Goal: Task Accomplishment & Management: Complete application form

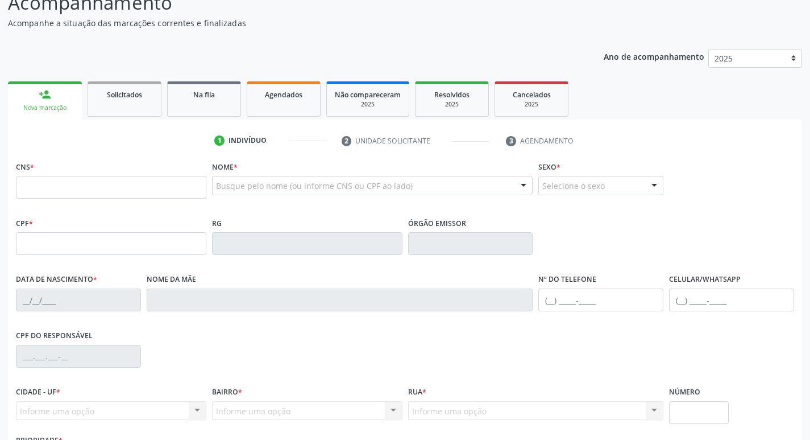
scroll to position [89, 0]
click at [276, 107] on link "Agendados" at bounding box center [284, 98] width 74 height 35
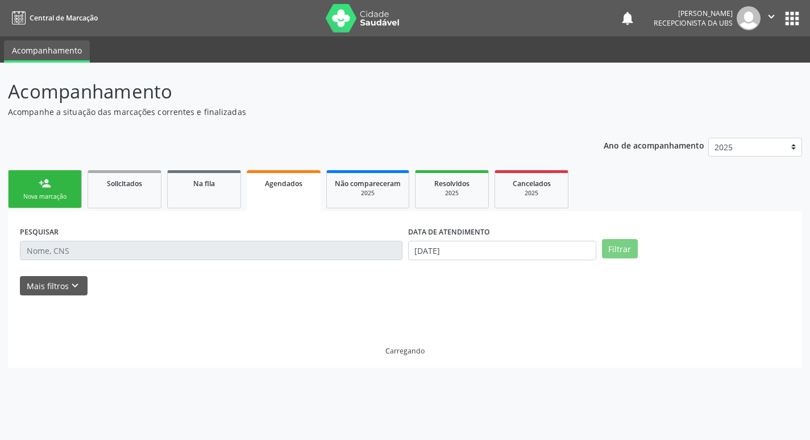
scroll to position [0, 0]
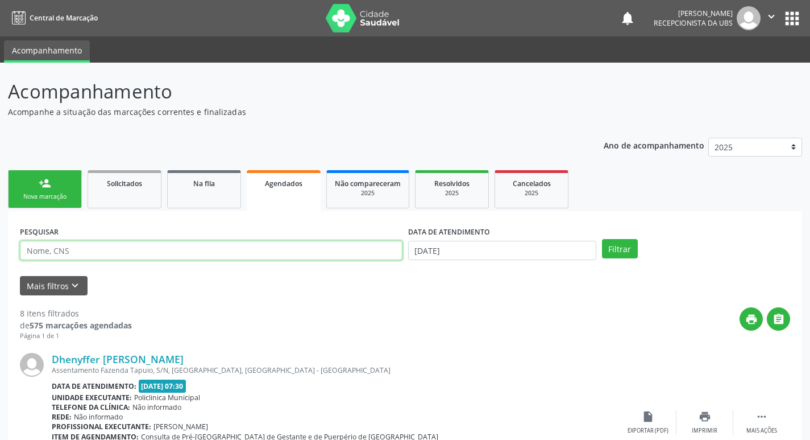
click at [181, 256] on input "text" at bounding box center [211, 250] width 383 height 19
type input "[PERSON_NAME]"
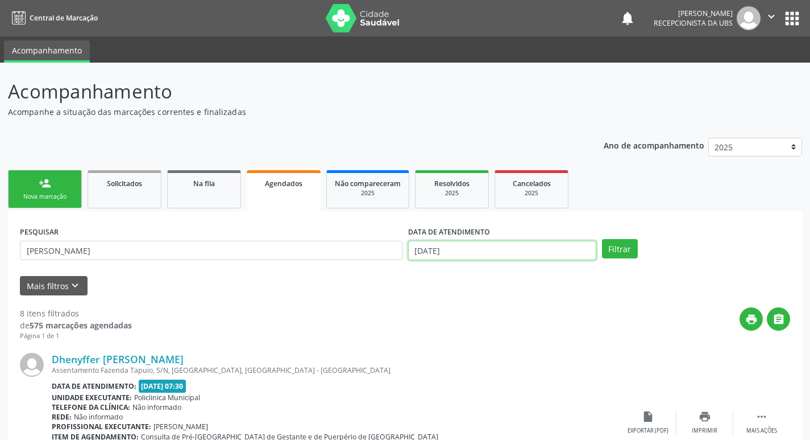
click at [567, 254] on input "[DATE]" at bounding box center [502, 250] width 188 height 19
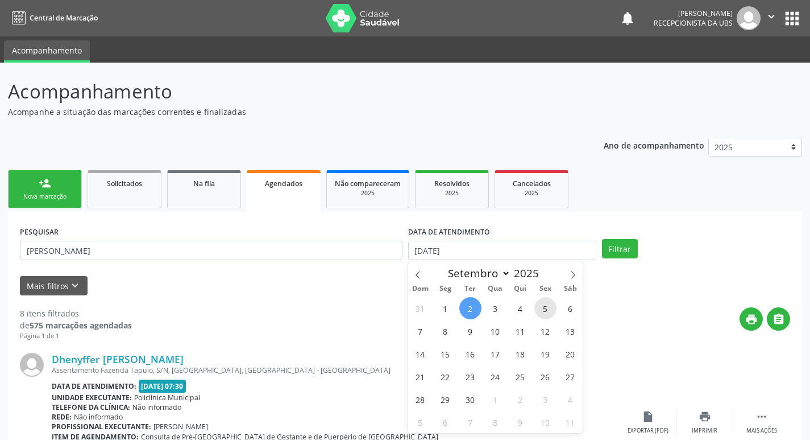
click at [544, 309] on span "5" at bounding box center [546, 308] width 22 height 22
type input "05/09/2025"
click at [615, 251] on button "Filtrar" at bounding box center [620, 248] width 36 height 19
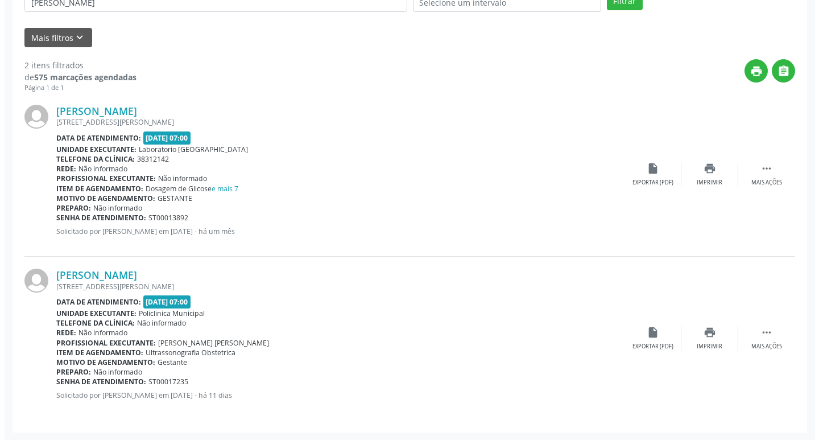
scroll to position [249, 0]
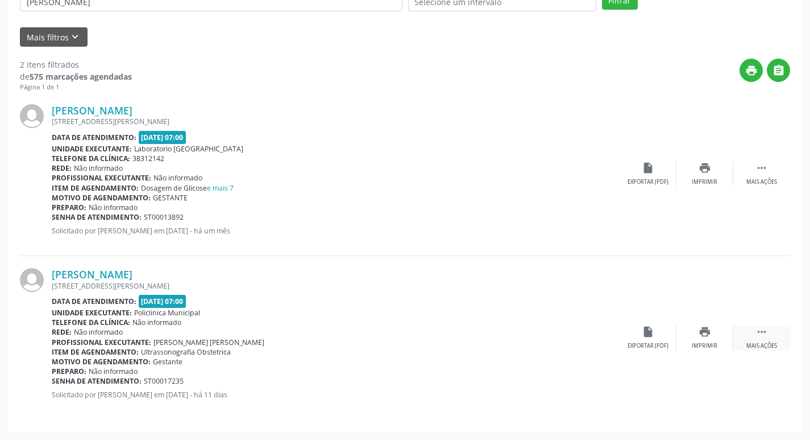
click at [757, 339] on div " Mais ações" at bounding box center [762, 337] width 57 height 24
click at [635, 340] on div "cancel Cancelar" at bounding box center [648, 337] width 57 height 24
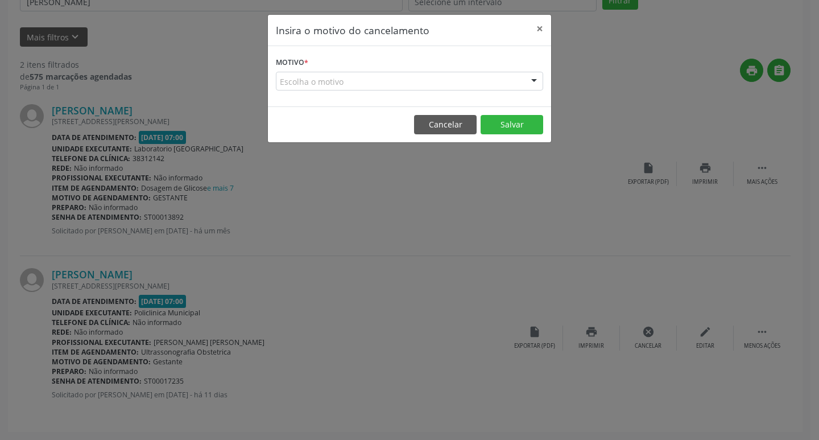
click at [507, 88] on div "Escolha o motivo" at bounding box center [409, 81] width 267 height 19
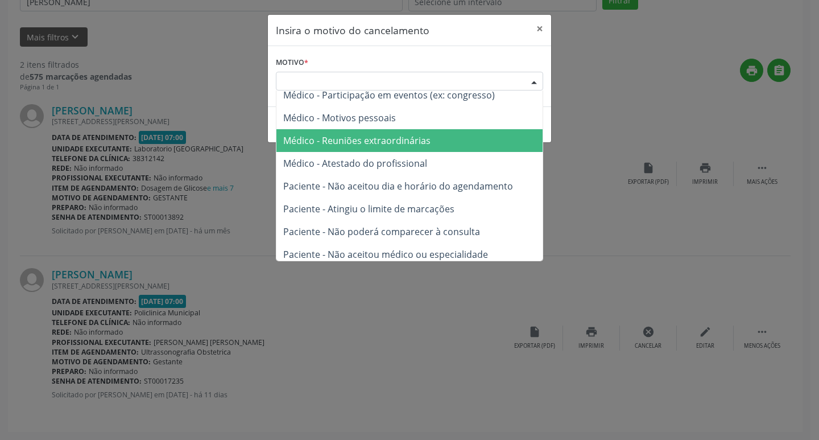
scroll to position [57, 0]
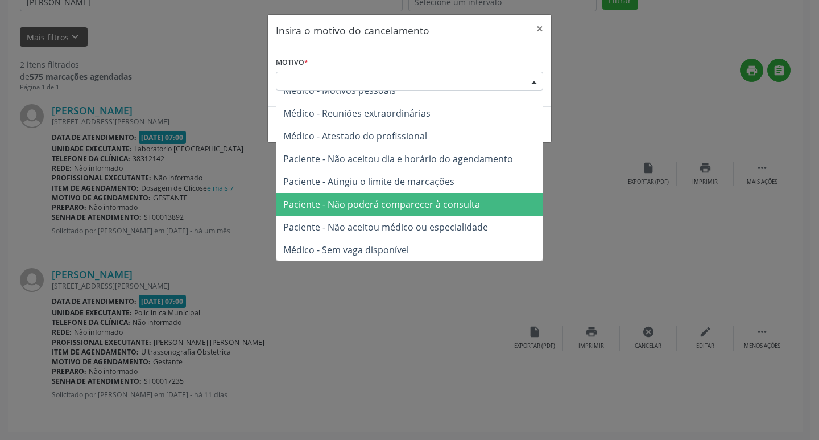
click at [396, 209] on span "Paciente - Não poderá comparecer à consulta" at bounding box center [381, 204] width 197 height 13
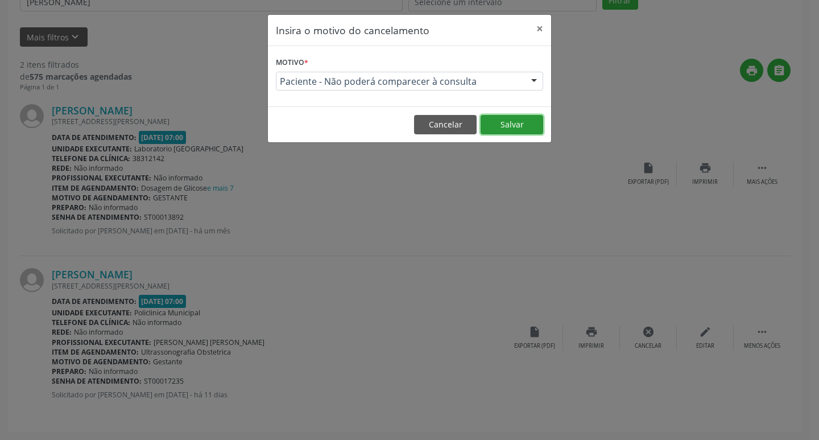
click at [521, 127] on button "Salvar" at bounding box center [512, 124] width 63 height 19
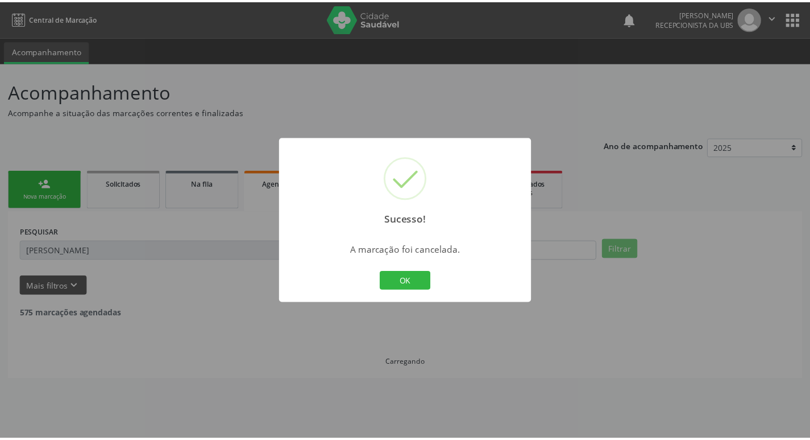
scroll to position [0, 0]
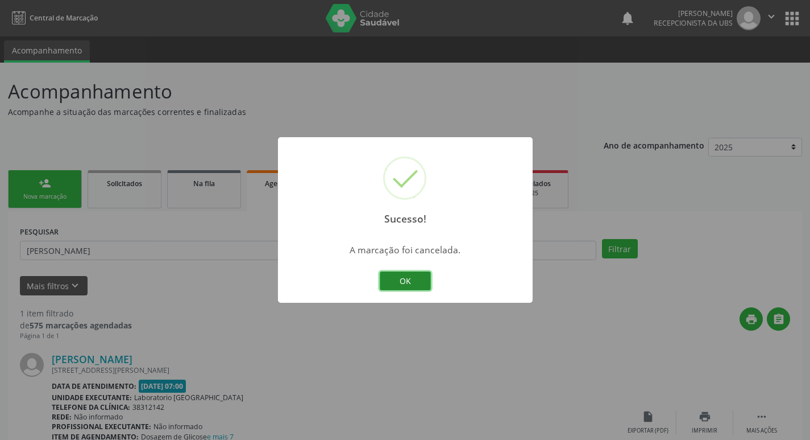
click at [400, 278] on button "OK" at bounding box center [405, 280] width 51 height 19
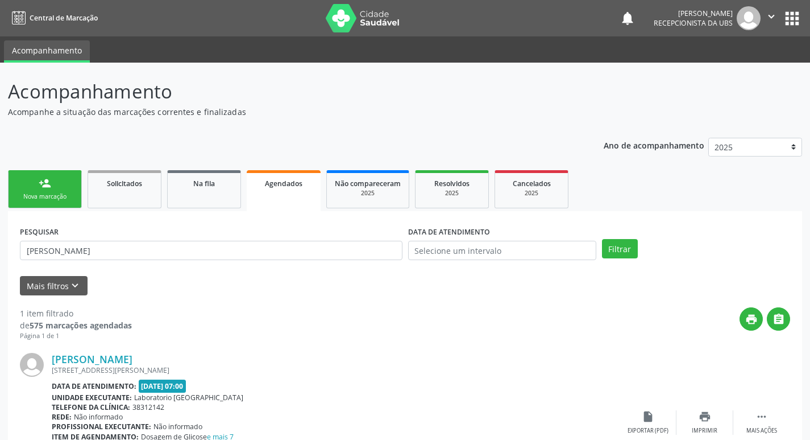
click at [41, 193] on div "Nova marcação" at bounding box center [44, 196] width 57 height 9
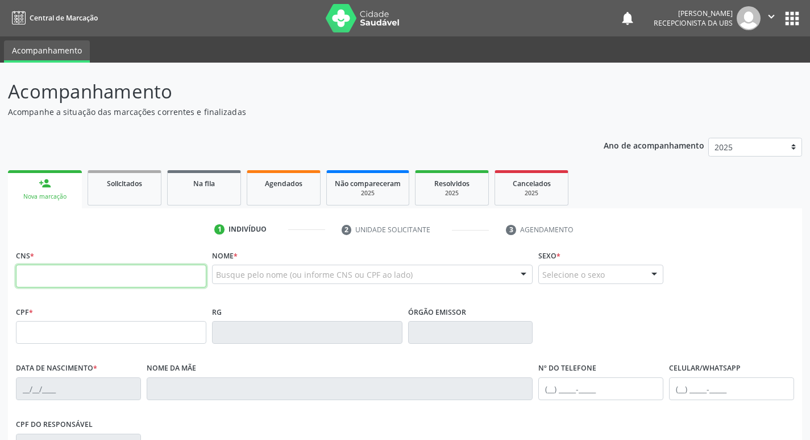
click at [99, 281] on input "text" at bounding box center [111, 275] width 191 height 23
type input "704 6076 2907 1126"
type input "115.329.944-51"
type input "[DATE]"
type input "Elieneide [PERSON_NAME]"
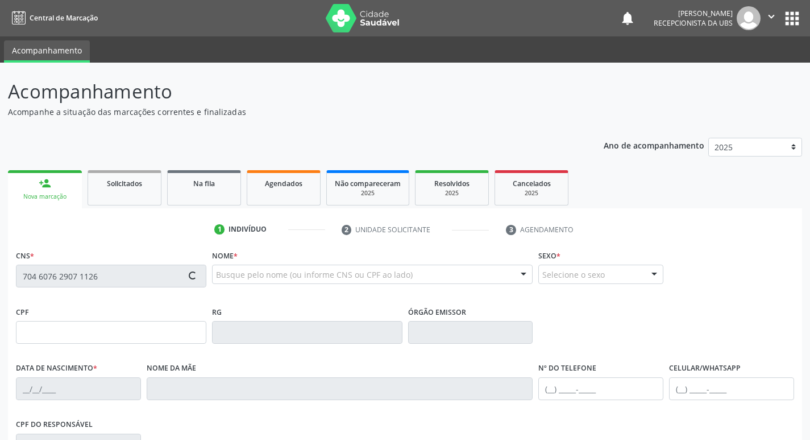
type input "[PHONE_NUMBER]"
type input "128"
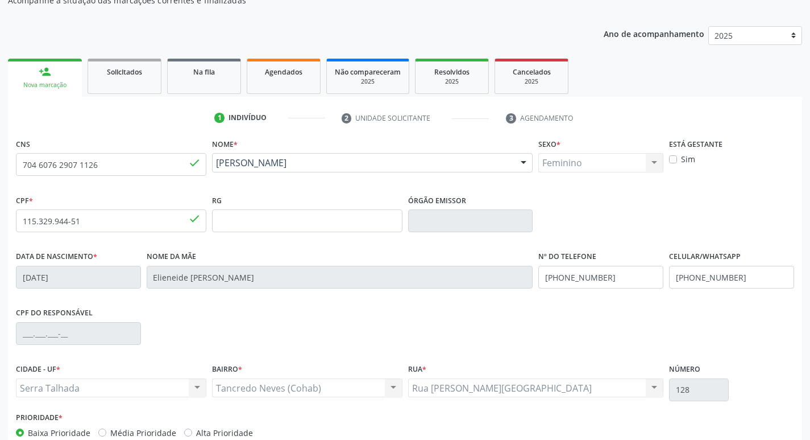
scroll to position [171, 0]
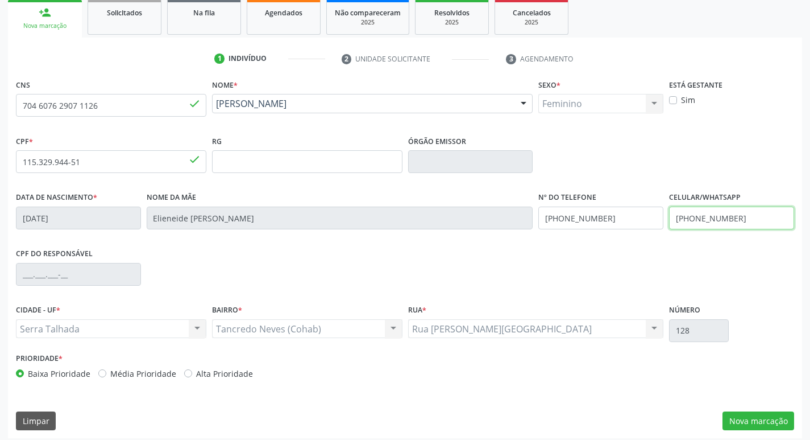
drag, startPoint x: 748, startPoint y: 216, endPoint x: 639, endPoint y: 205, distance: 109.2
click at [639, 205] on div "Data de nascimento * [DATE] Nome da mãe [PERSON_NAME] Nº do Telefone [PHONE_NUM…" at bounding box center [405, 217] width 784 height 56
type input "[PHONE_NUMBER]"
click at [779, 422] on button "Nova marcação" at bounding box center [759, 420] width 72 height 19
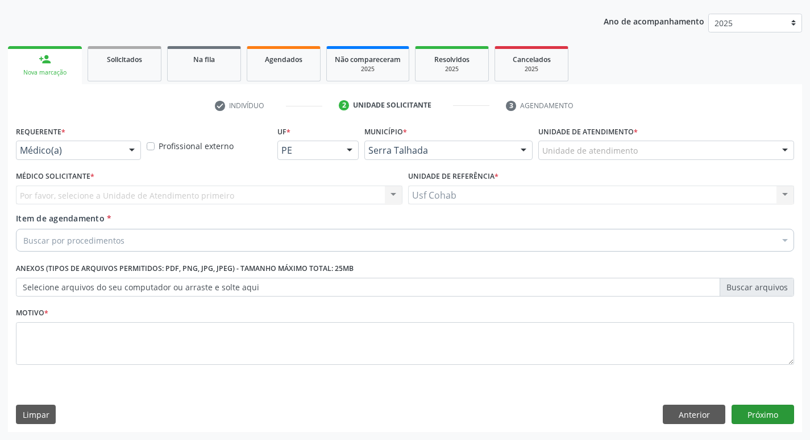
scroll to position [124, 0]
click at [648, 154] on div "Unidade de atendimento" at bounding box center [667, 149] width 256 height 19
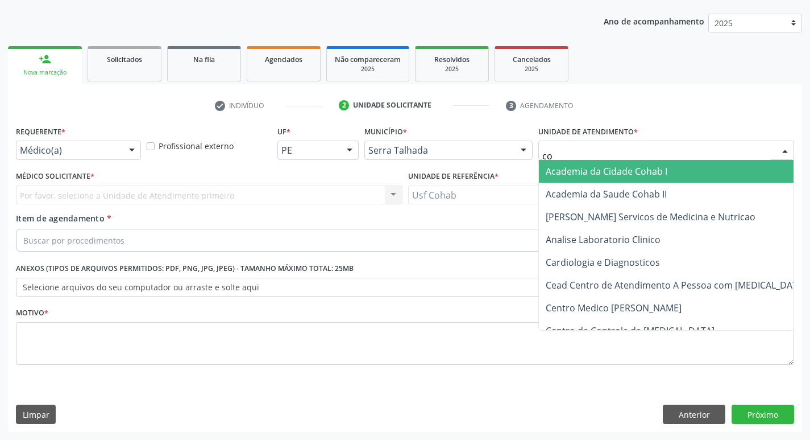
type input "coh"
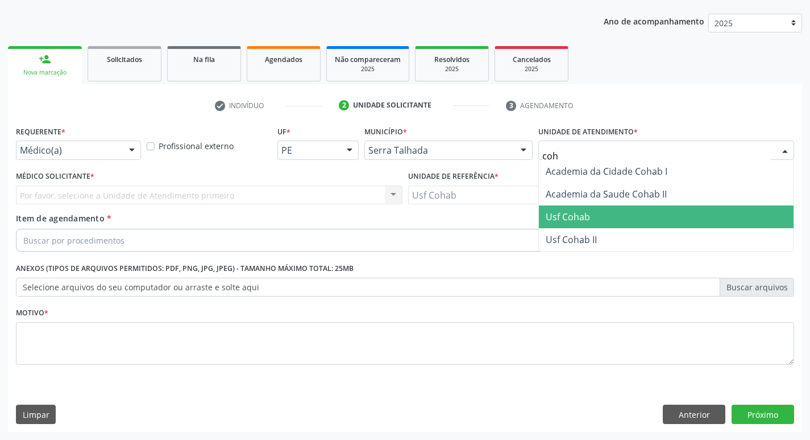
click at [565, 215] on span "Usf Cohab" at bounding box center [568, 216] width 44 height 13
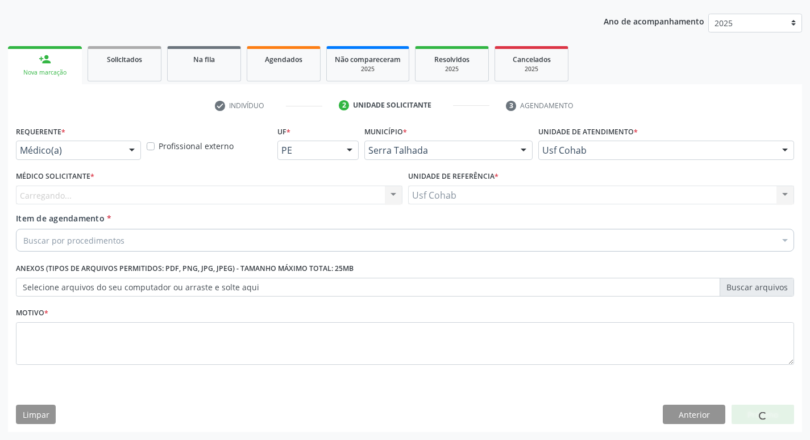
click at [268, 196] on div "Carregando... Nenhum resultado encontrado para: " " Não há nenhuma opção para s…" at bounding box center [209, 194] width 387 height 19
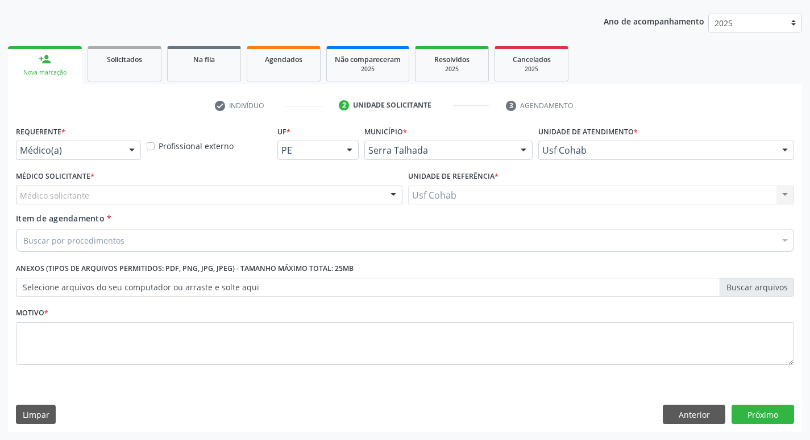
click at [268, 199] on div "Médico solicitante" at bounding box center [209, 194] width 387 height 19
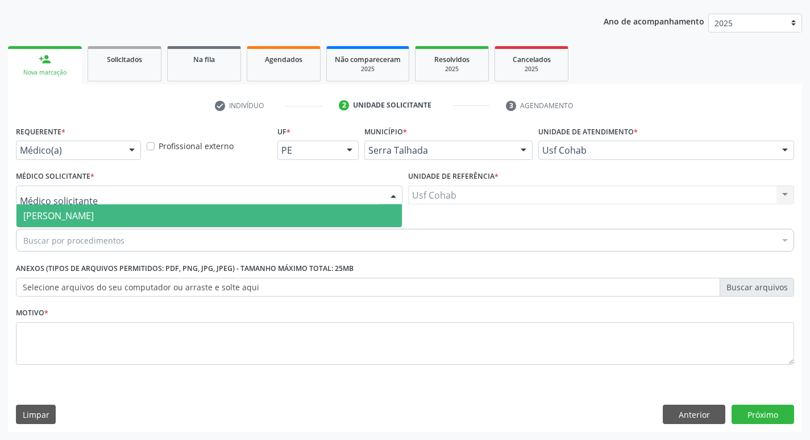
click at [242, 210] on span "[PERSON_NAME]" at bounding box center [209, 215] width 386 height 23
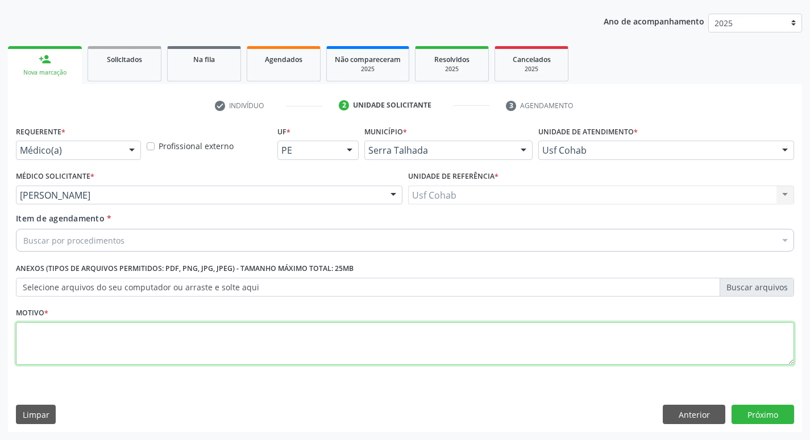
click at [163, 341] on textarea at bounding box center [405, 343] width 779 height 43
type textarea "-"
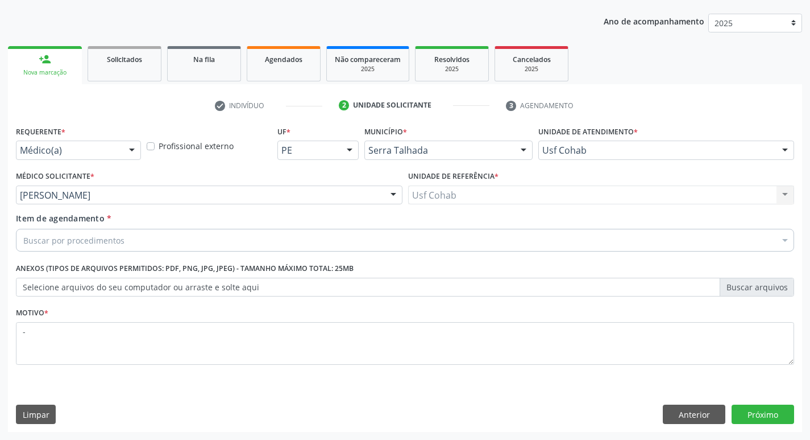
click at [163, 243] on div "Buscar por procedimentos" at bounding box center [405, 240] width 779 height 23
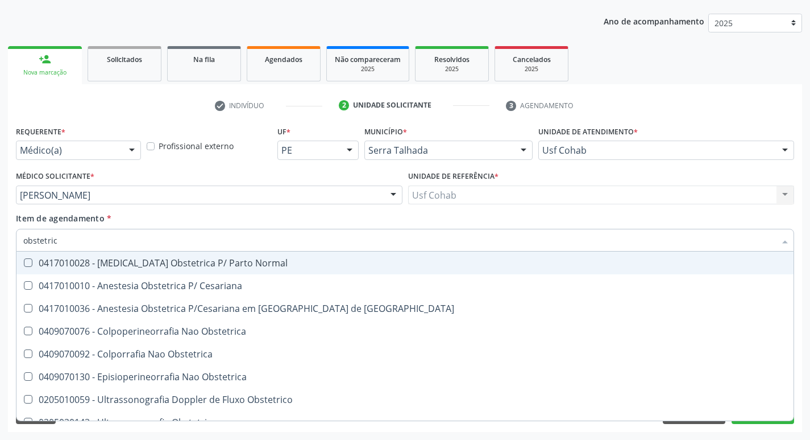
type input "obstetrica"
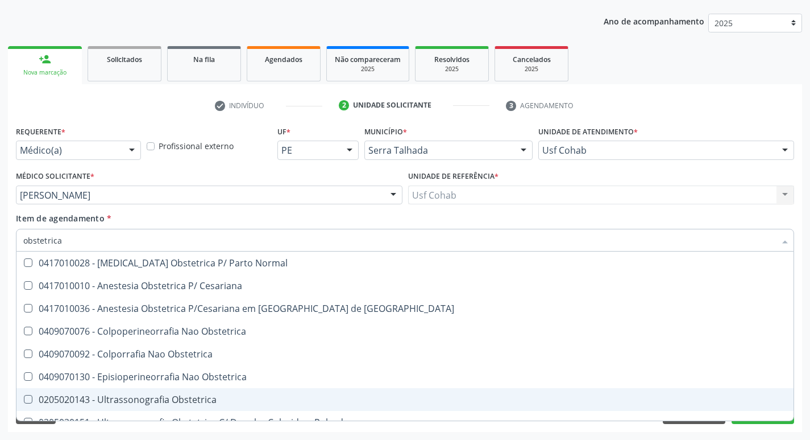
click at [200, 395] on div "0205020143 - Ultrassonografia Obstetrica" at bounding box center [405, 399] width 764 height 9
checkbox Obstetrica "true"
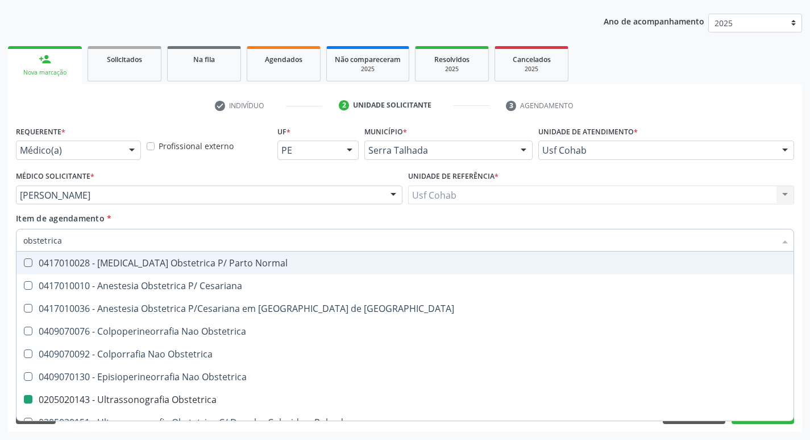
click at [733, 212] on div "Item de agendamento * obstetrica Desfazer seleção 0417010028 - [MEDICAL_DATA] O…" at bounding box center [405, 230] width 779 height 36
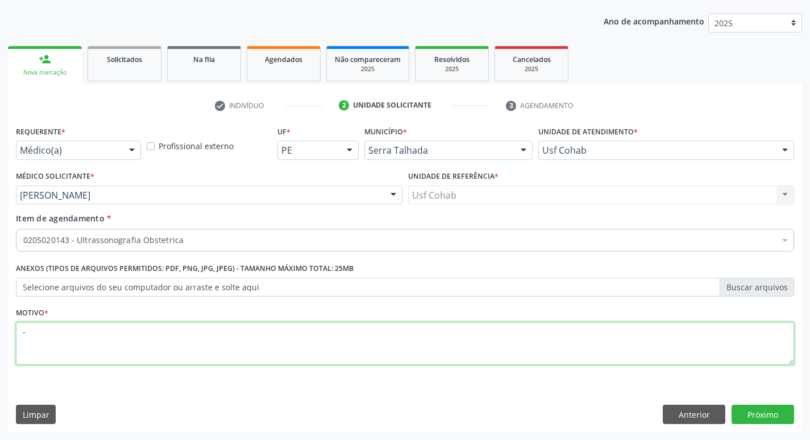
click at [197, 348] on textarea "-" at bounding box center [405, 343] width 779 height 43
type textarea "Gestante"
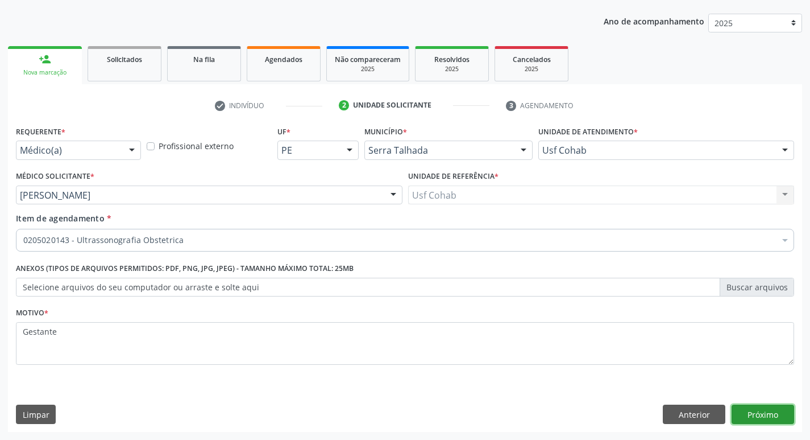
click at [771, 420] on button "Próximo" at bounding box center [763, 413] width 63 height 19
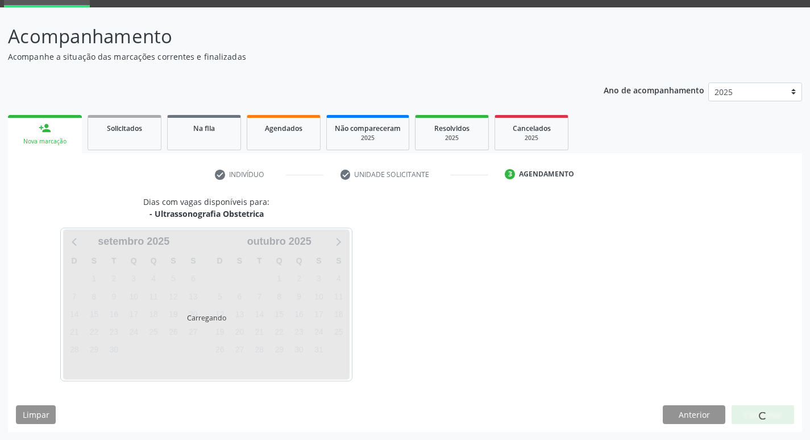
scroll to position [55, 0]
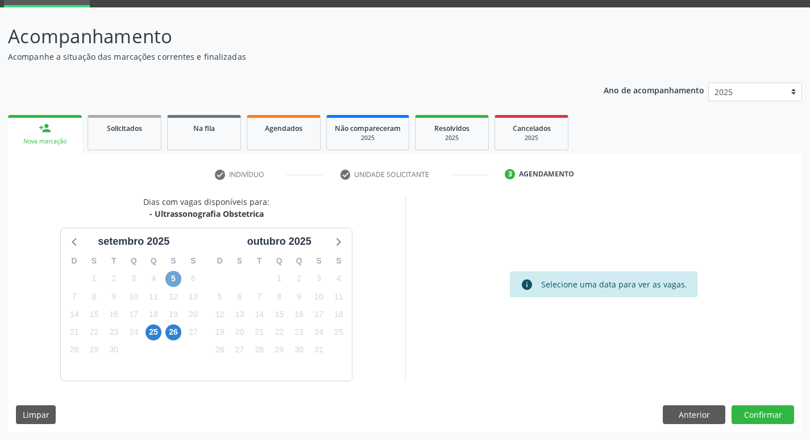
click at [171, 278] on span "5" at bounding box center [173, 279] width 16 height 16
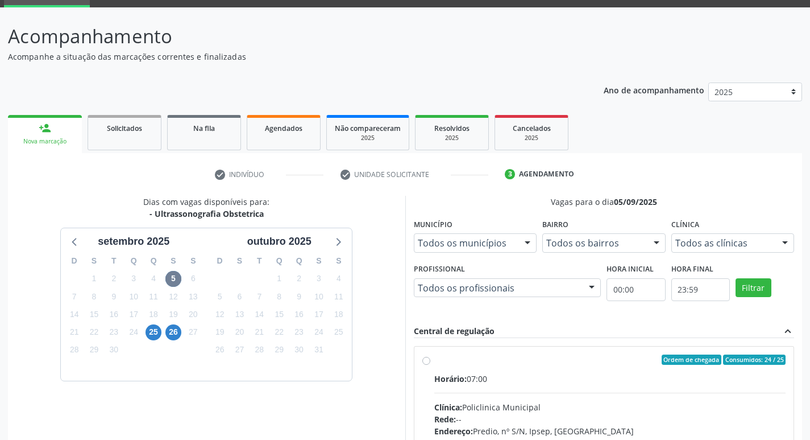
drag, startPoint x: 498, startPoint y: 359, endPoint x: 568, endPoint y: 336, distance: 73.9
click at [503, 360] on div "Ordem de chegada Consumidos: 24 / 25" at bounding box center [610, 359] width 352 height 10
click at [430, 360] on input "Ordem de chegada Consumidos: 24 / 25 Horário: 07:00 Clínica: Policlinica Munici…" at bounding box center [427, 359] width 8 height 10
radio input "true"
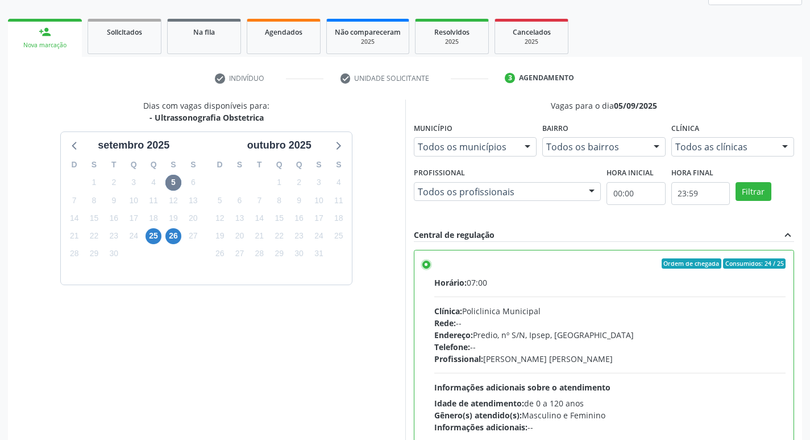
scroll to position [240, 0]
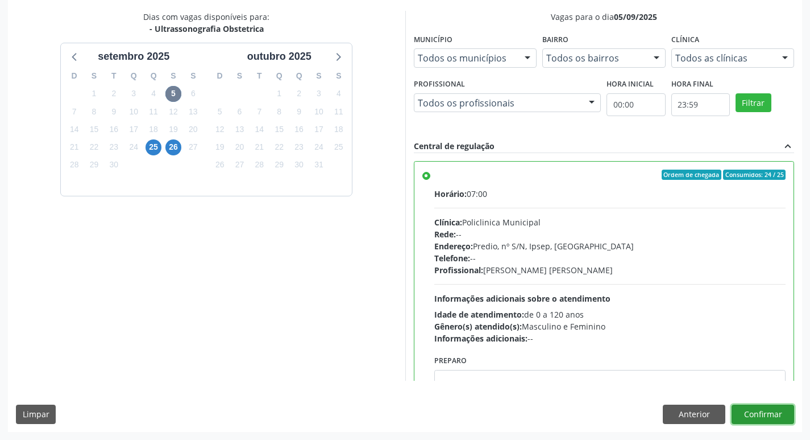
click at [768, 415] on button "Confirmar" at bounding box center [763, 413] width 63 height 19
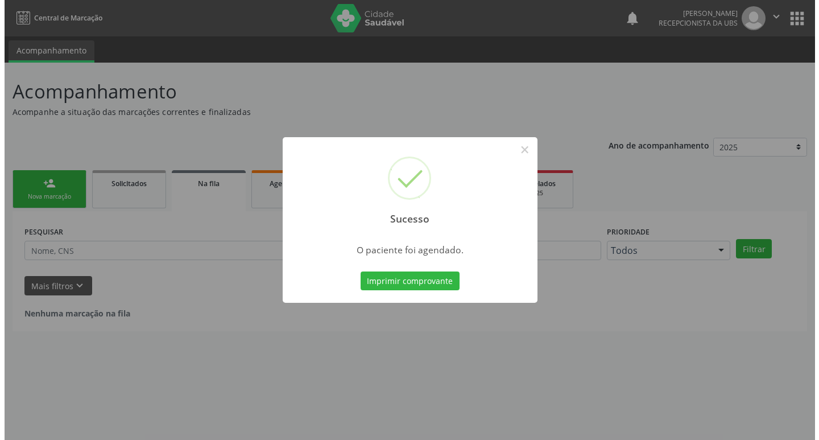
scroll to position [0, 0]
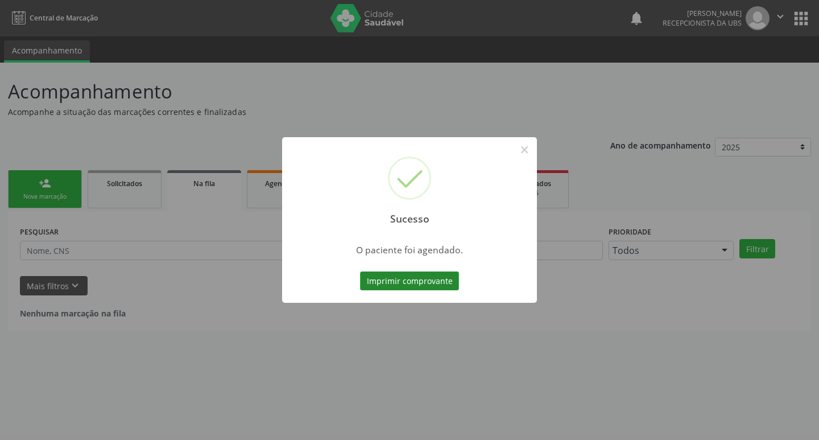
click at [404, 280] on button "Imprimir comprovante" at bounding box center [409, 280] width 99 height 19
